Goal: Task Accomplishment & Management: Manage account settings

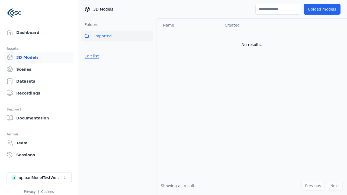
click at [91, 56] on button "Edit list" at bounding box center [91, 56] width 21 height 10
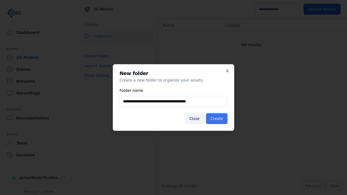
type input "**********"
click at [217, 119] on button "Create" at bounding box center [216, 118] width 21 height 11
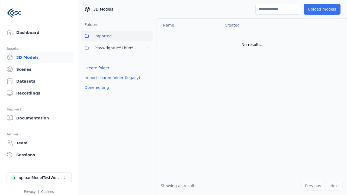
click at [111, 48] on span "Playwright0e51b085-65e1-4c35-acc5-885a717d32f7" at bounding box center [117, 48] width 47 height 7
click at [323, 9] on button "Upload models" at bounding box center [322, 9] width 37 height 11
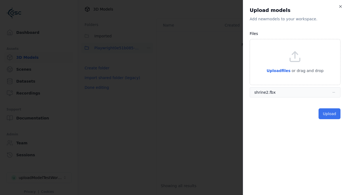
click at [330, 114] on button "Upload" at bounding box center [330, 113] width 22 height 11
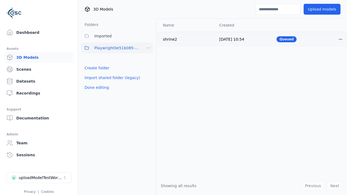
click at [341, 39] on html "Support Dashboard Assets 3D Models Scenes Datasets Recordings Support Documenta…" at bounding box center [173, 97] width 347 height 195
click at [329, 60] on div "Delete" at bounding box center [329, 60] width 32 height 9
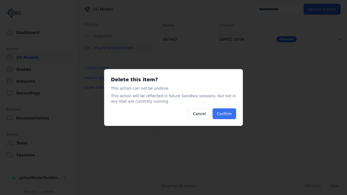
click at [225, 114] on button "Confirm" at bounding box center [225, 113] width 24 height 11
click at [149, 48] on html "Support Dashboard Assets 3D Models Scenes Datasets Recordings Support Documenta…" at bounding box center [173, 97] width 347 height 195
